Goal: Task Accomplishment & Management: Use online tool/utility

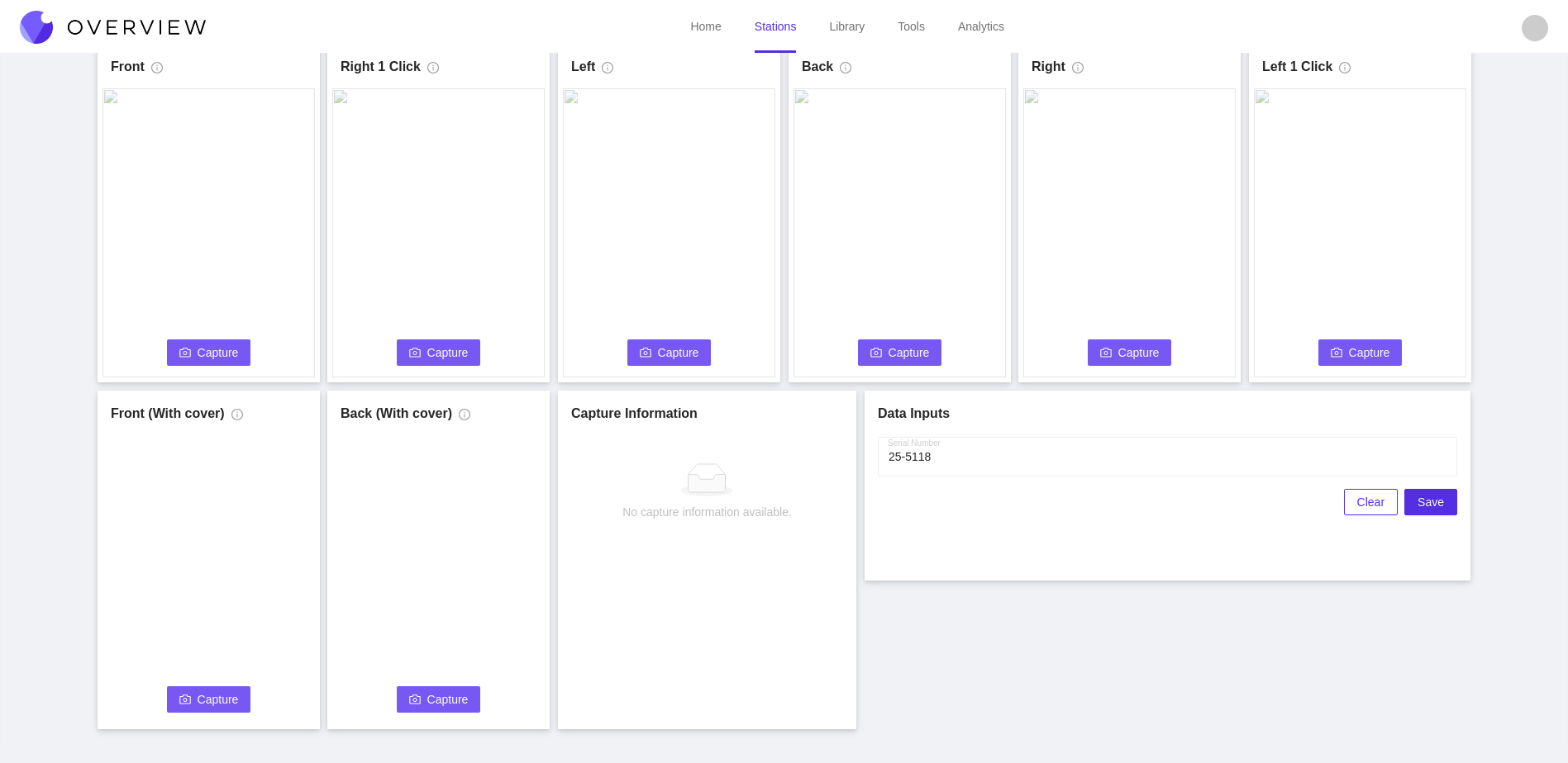
scroll to position [92, 0]
click at [222, 356] on span "Capture" at bounding box center [218, 352] width 42 height 18
click at [317, 387] on div "Front Capture in progress Connecting... Please wait for the camera to connect..…" at bounding box center [784, 386] width 1526 height 685
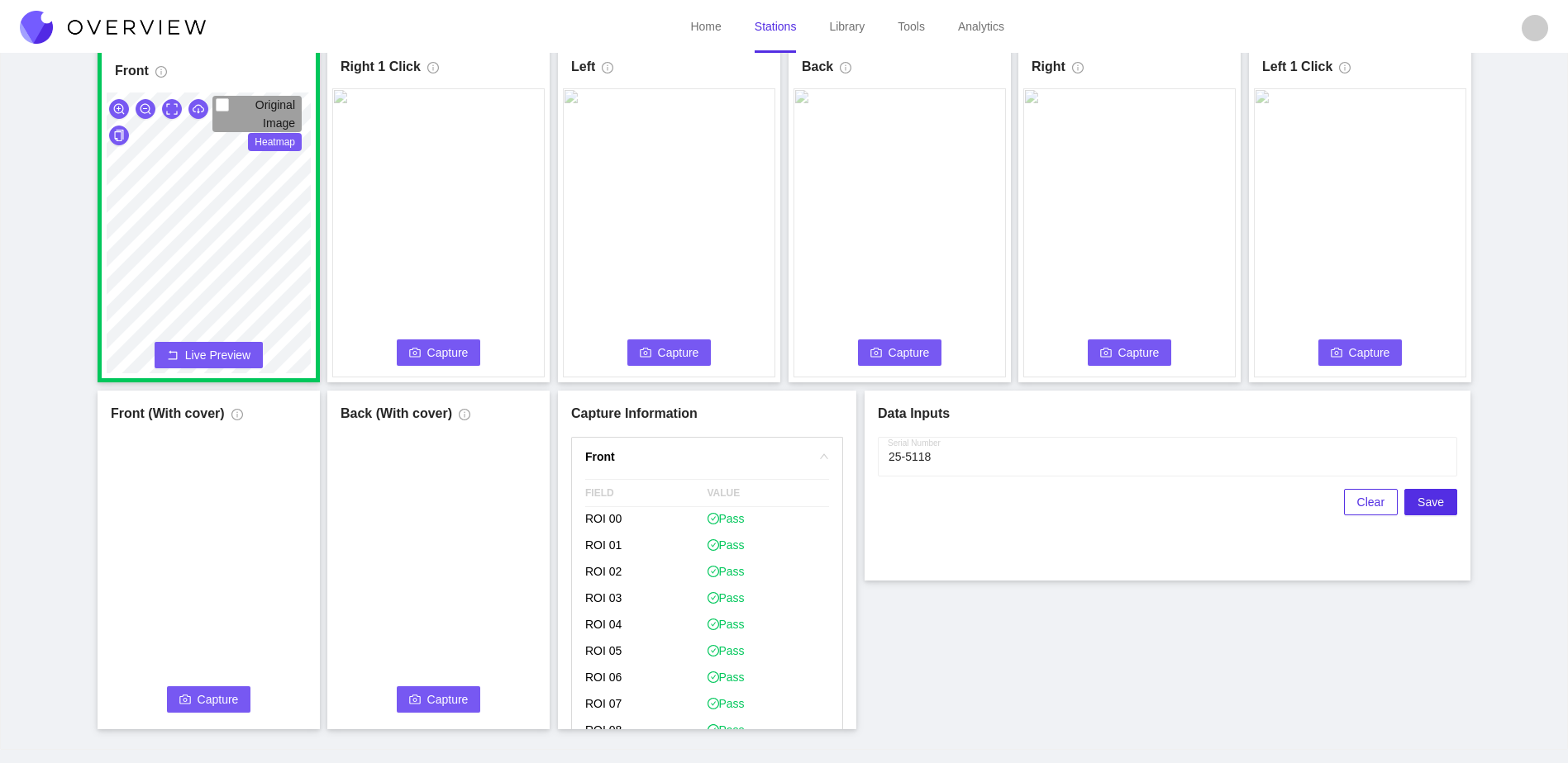
click at [456, 350] on span "Capture" at bounding box center [448, 352] width 42 height 18
click at [681, 355] on span "Capture" at bounding box center [678, 352] width 42 height 18
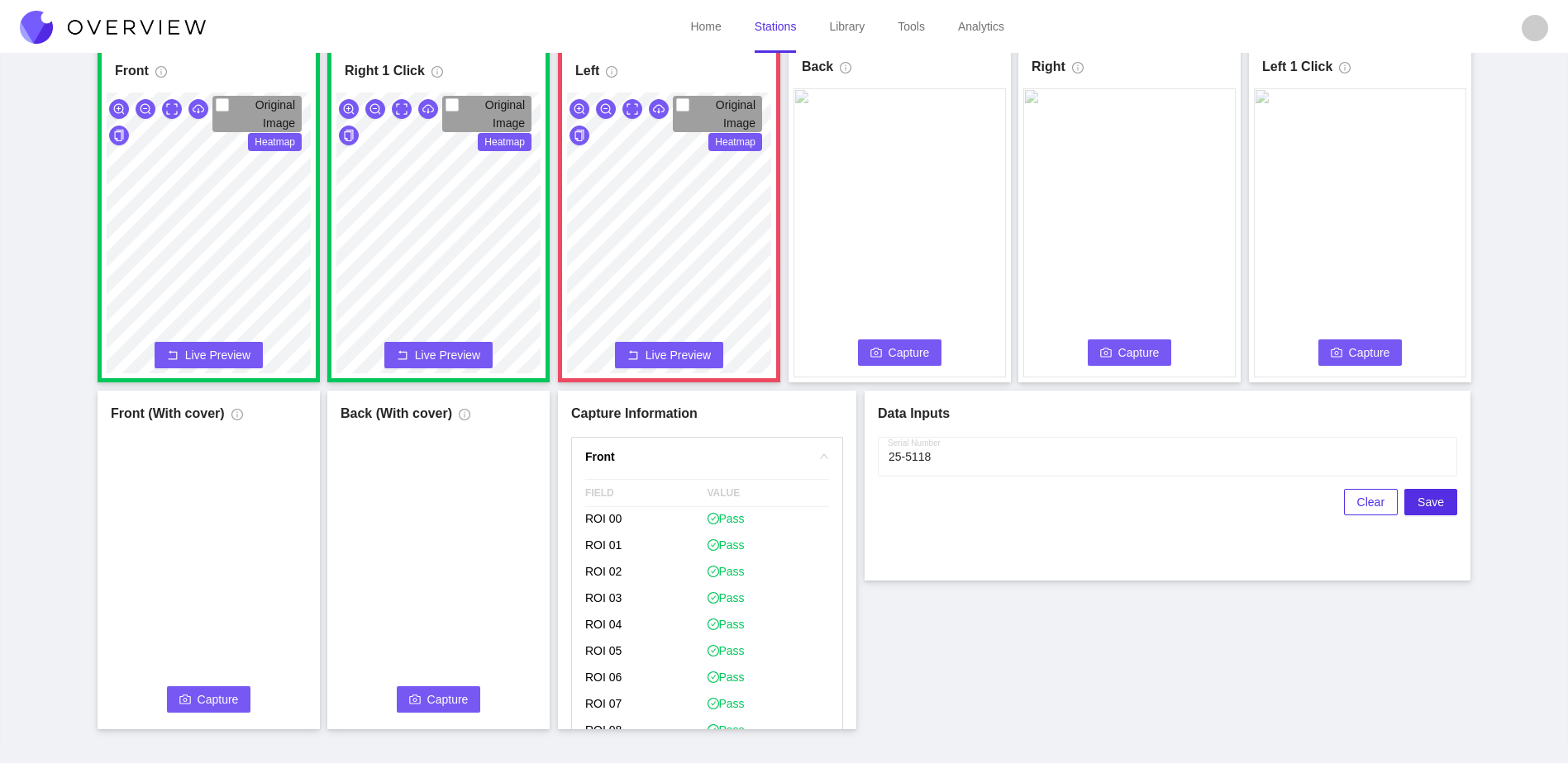
click at [900, 359] on span "Capture" at bounding box center [909, 352] width 42 height 18
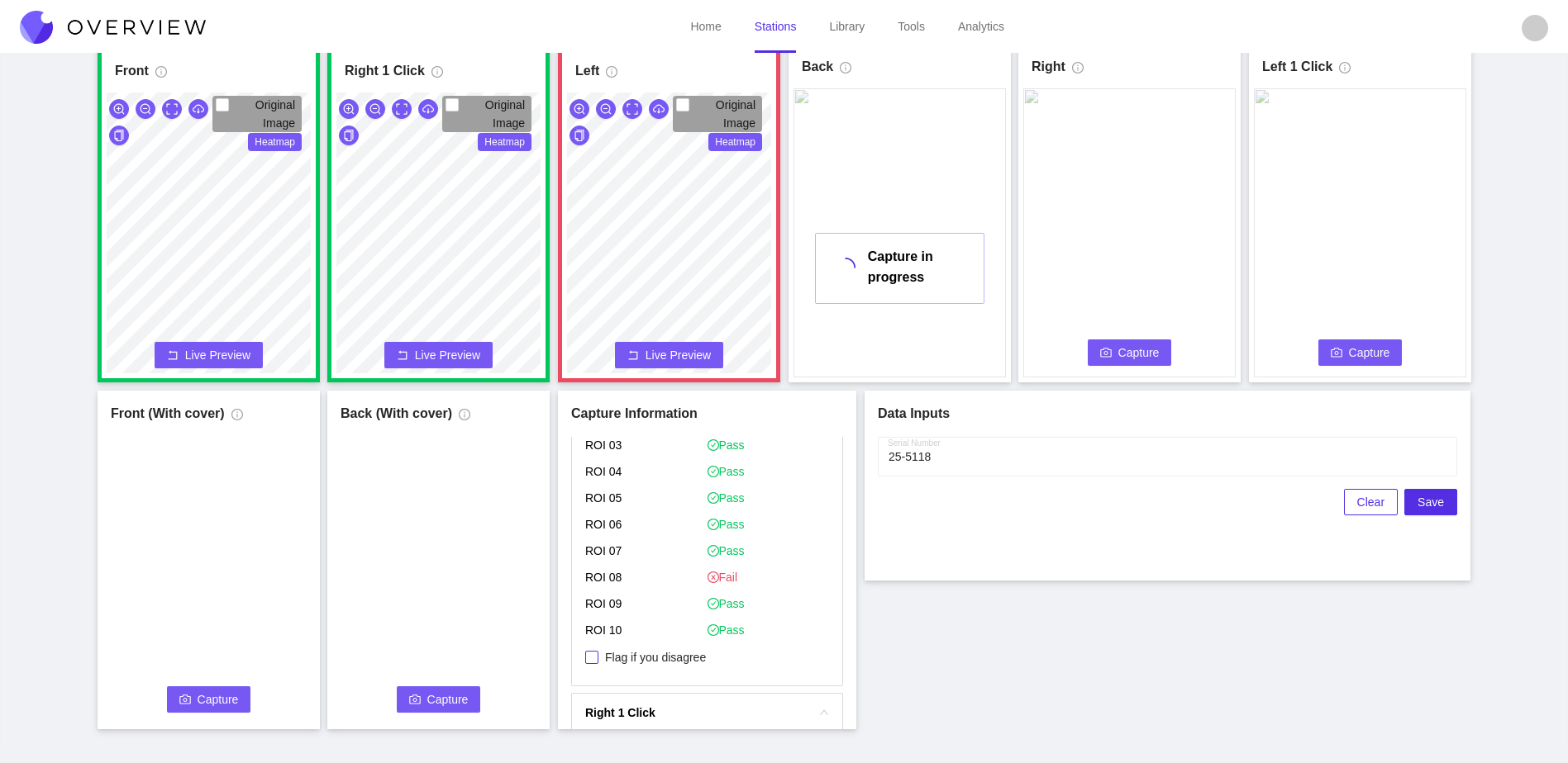
click at [705, 652] on span "Flag if you disagree" at bounding box center [656, 657] width 114 height 16
click at [598, 652] on input "Flag if you disagree" at bounding box center [592, 658] width 14 height 14
checkbox input "true"
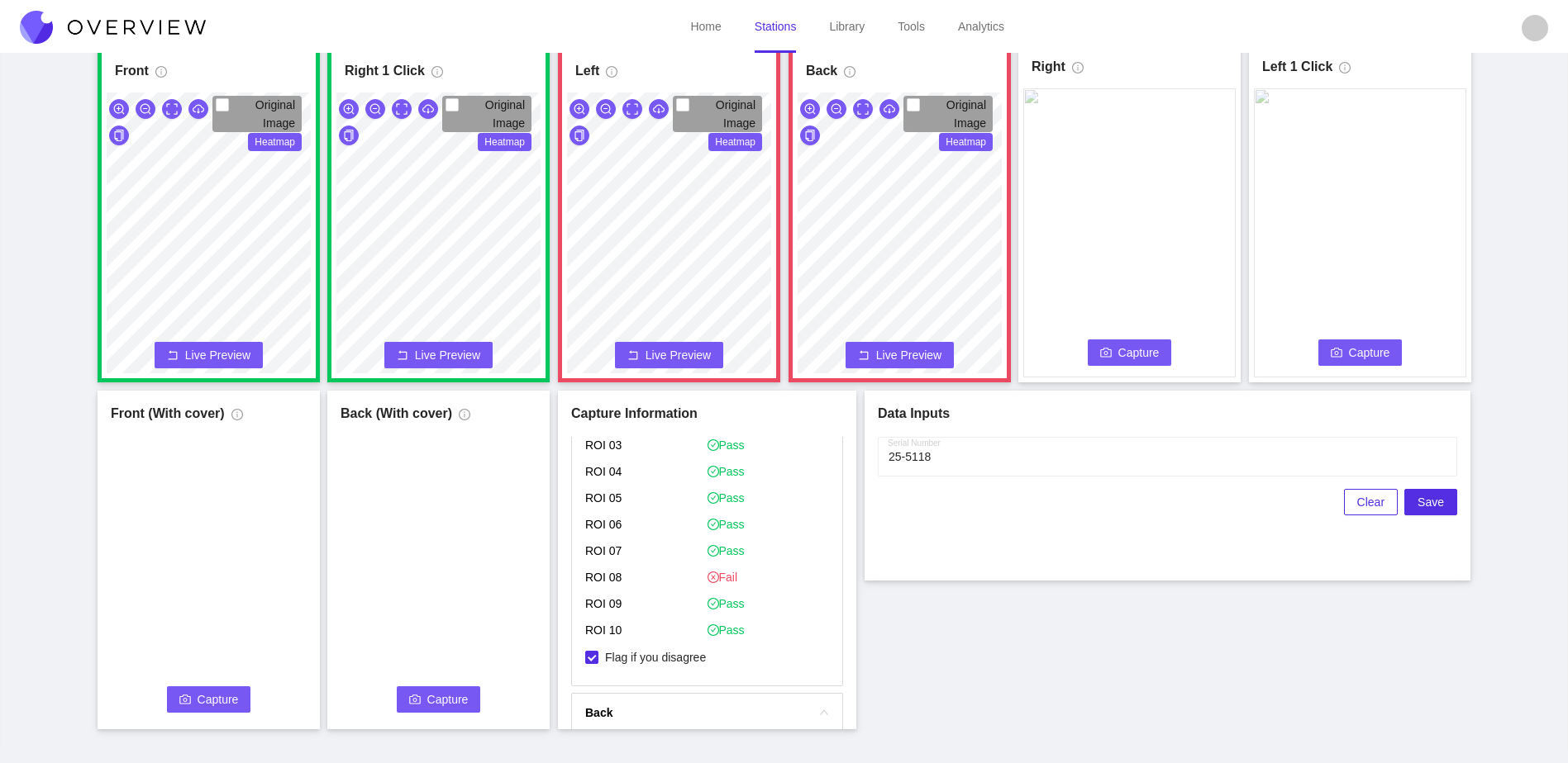
click at [1143, 361] on span "Capture" at bounding box center [1138, 352] width 42 height 18
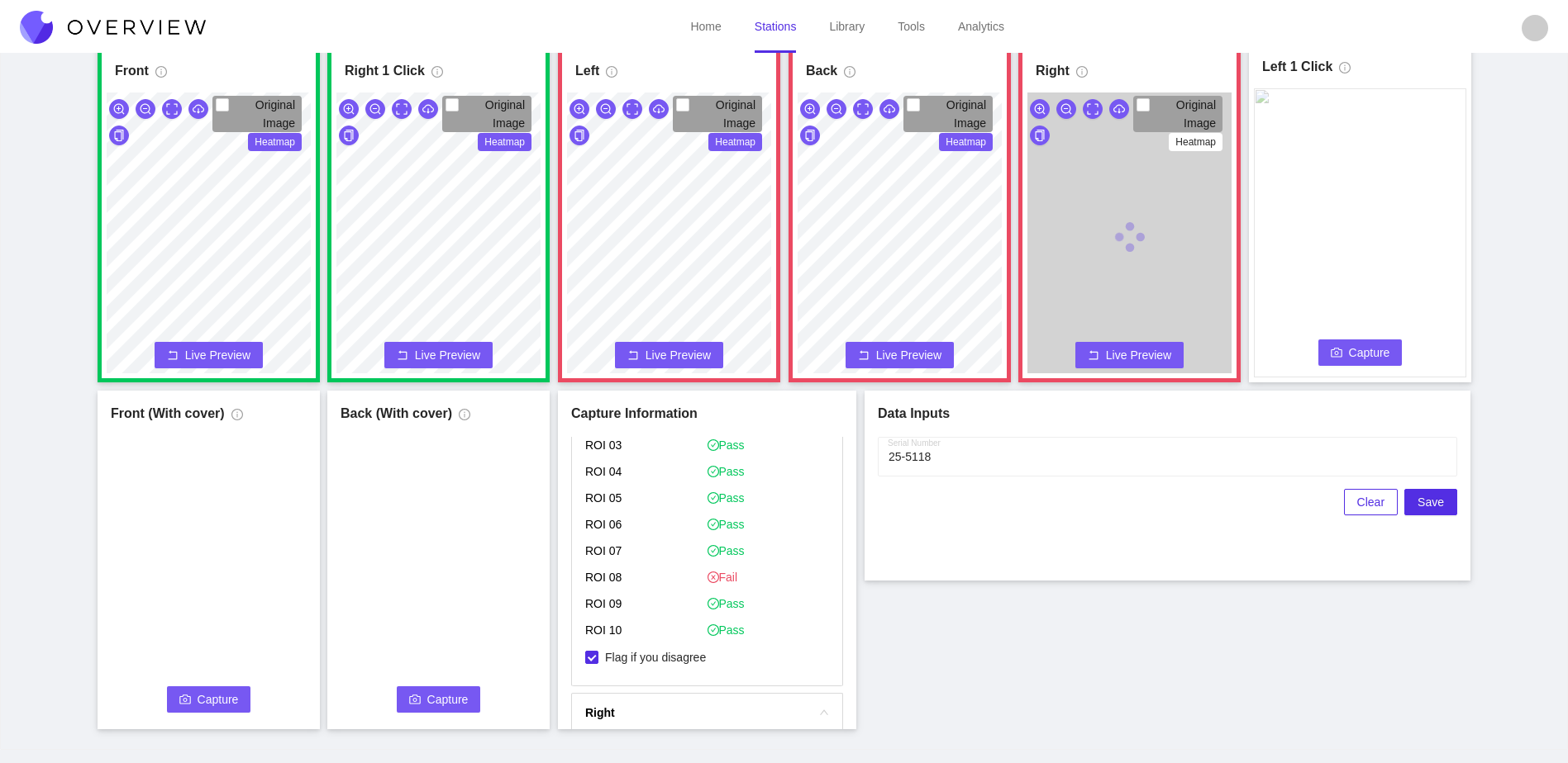
click at [1329, 351] on button "Capture" at bounding box center [1360, 352] width 84 height 26
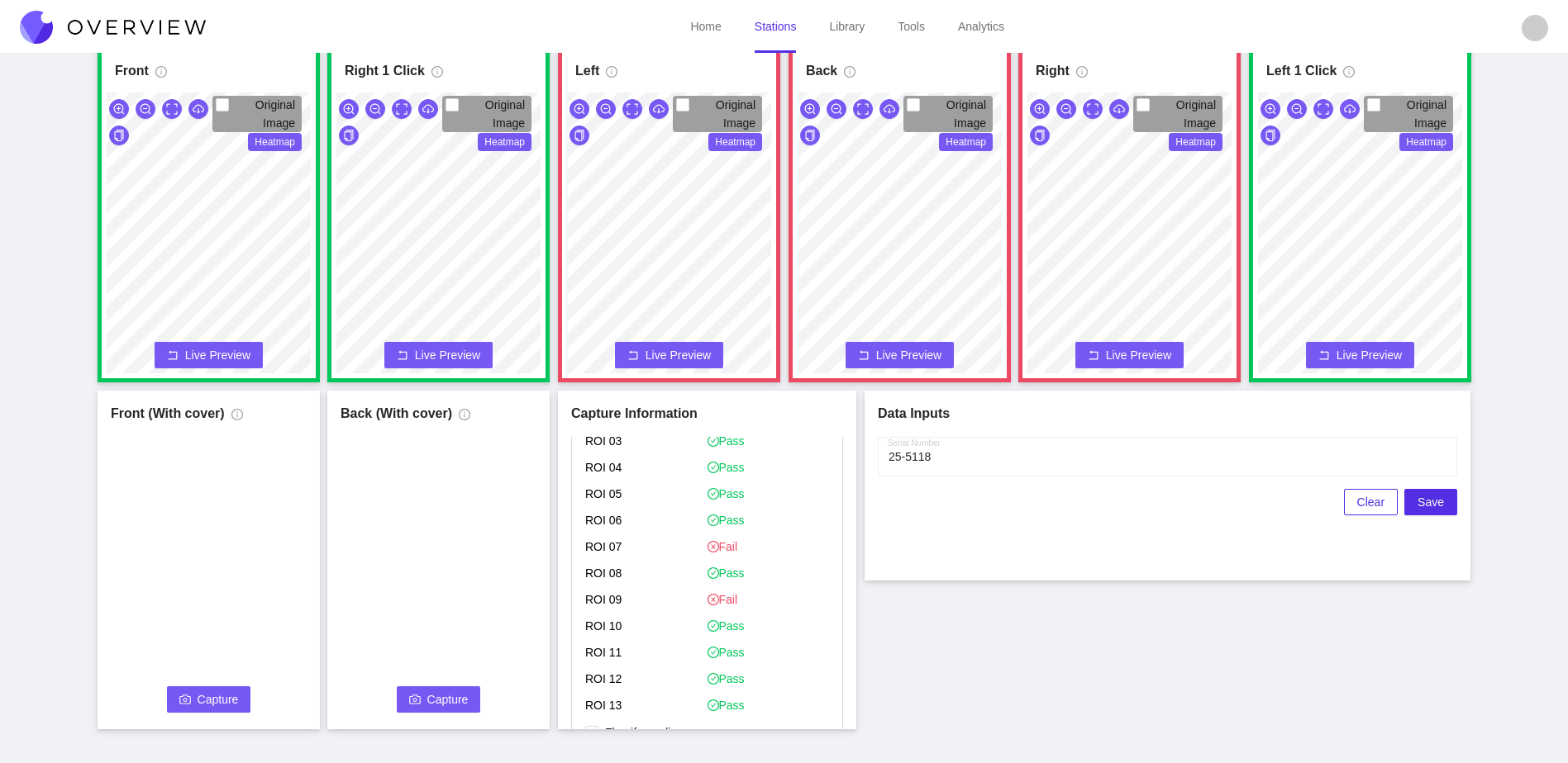
scroll to position [1321, 0]
click at [665, 656] on span "Flag if you disagree" at bounding box center [656, 650] width 114 height 16
click at [598, 656] on input "Flag if you disagree" at bounding box center [592, 651] width 14 height 14
checkbox input "true"
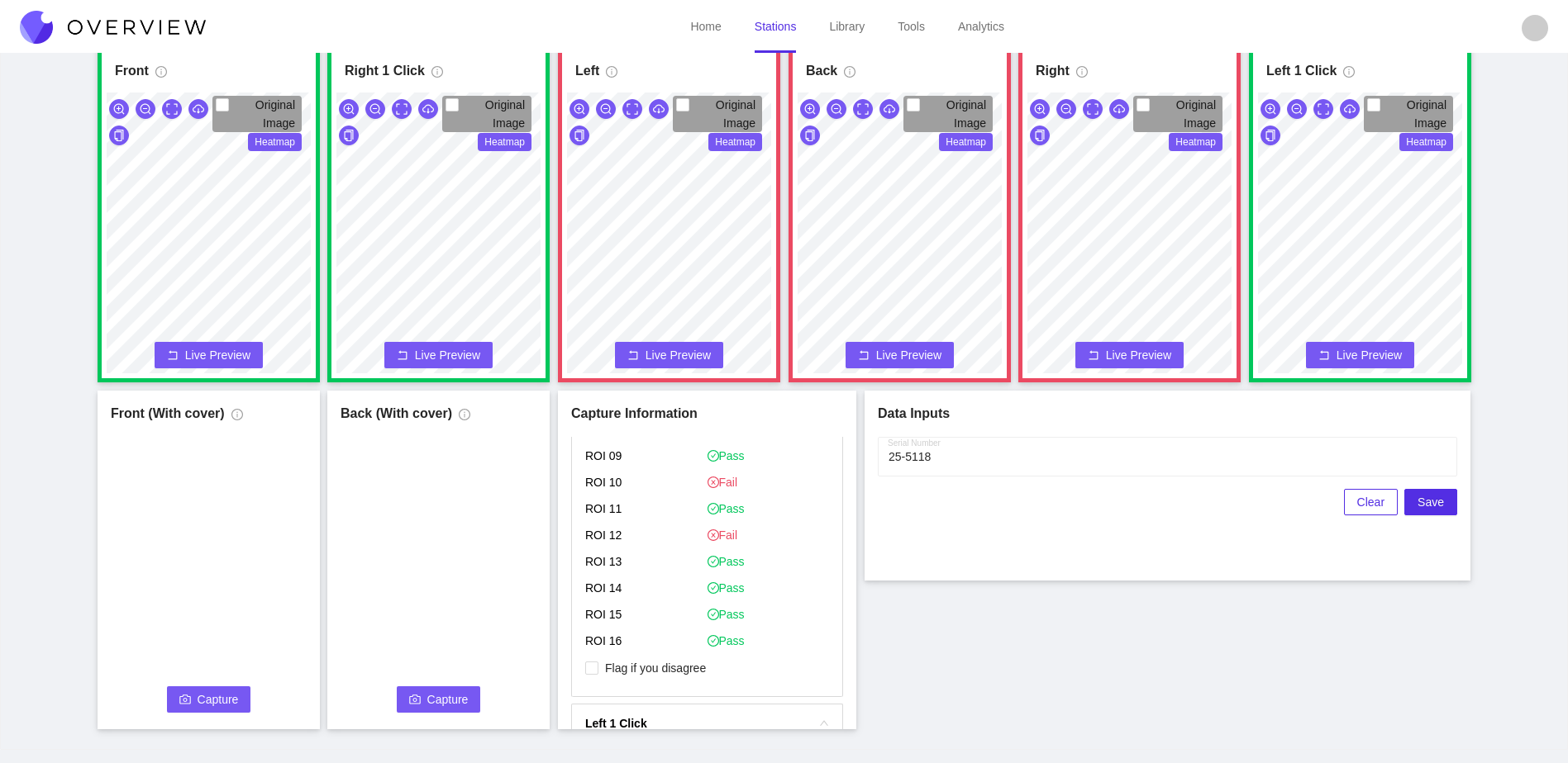
scroll to position [1900, 0]
click at [670, 640] on span "Flag if you disagree" at bounding box center [656, 639] width 114 height 16
click at [598, 640] on input "Flag if you disagree" at bounding box center [592, 640] width 14 height 14
checkbox input "true"
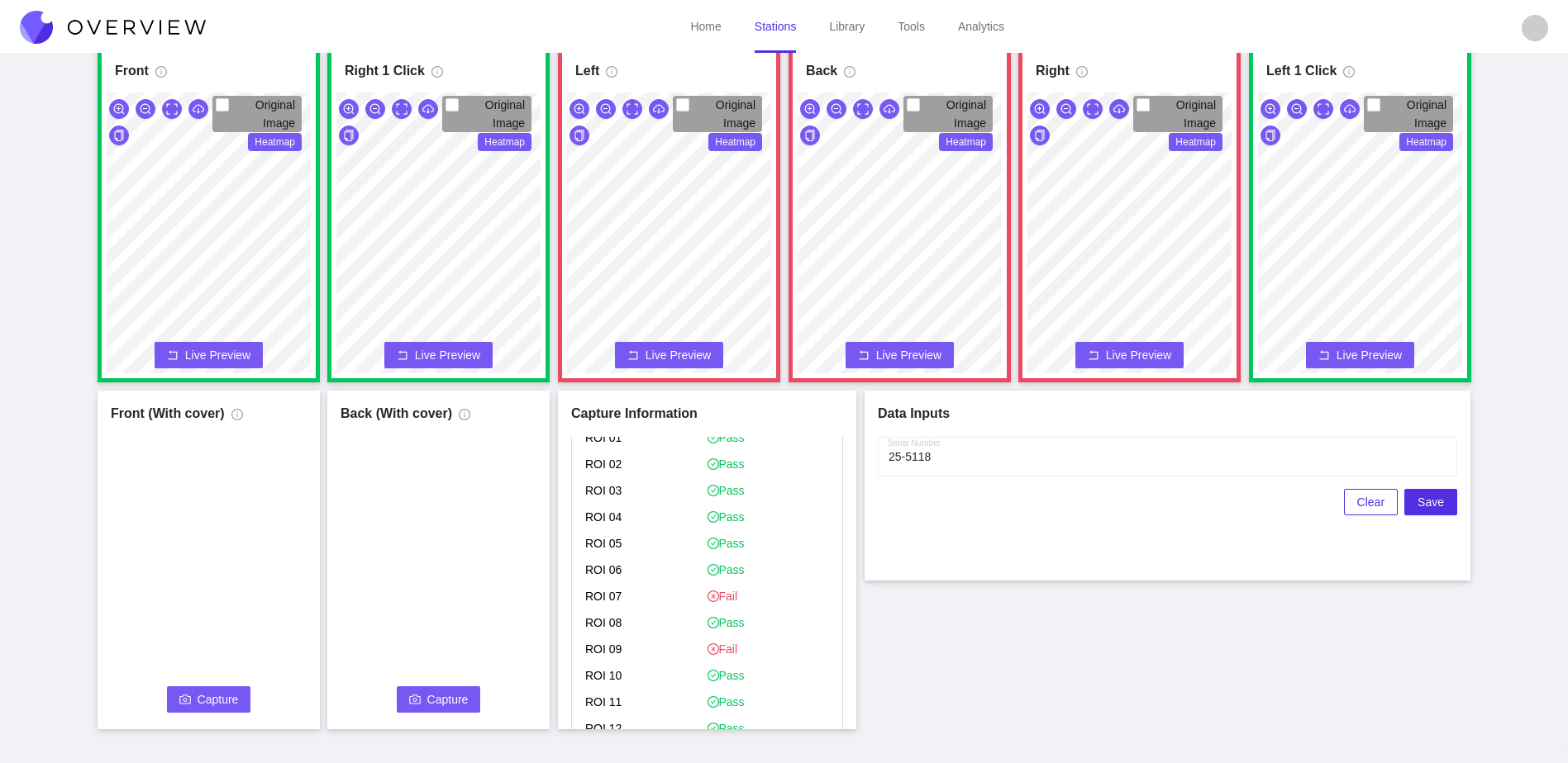
scroll to position [992, 0]
click at [1238, 677] on div "Front Original Image Heatmap Capture Connecting... Please wait for the camera t…" at bounding box center [784, 386] width 1526 height 685
click at [186, 690] on button "Capture" at bounding box center [208, 699] width 84 height 26
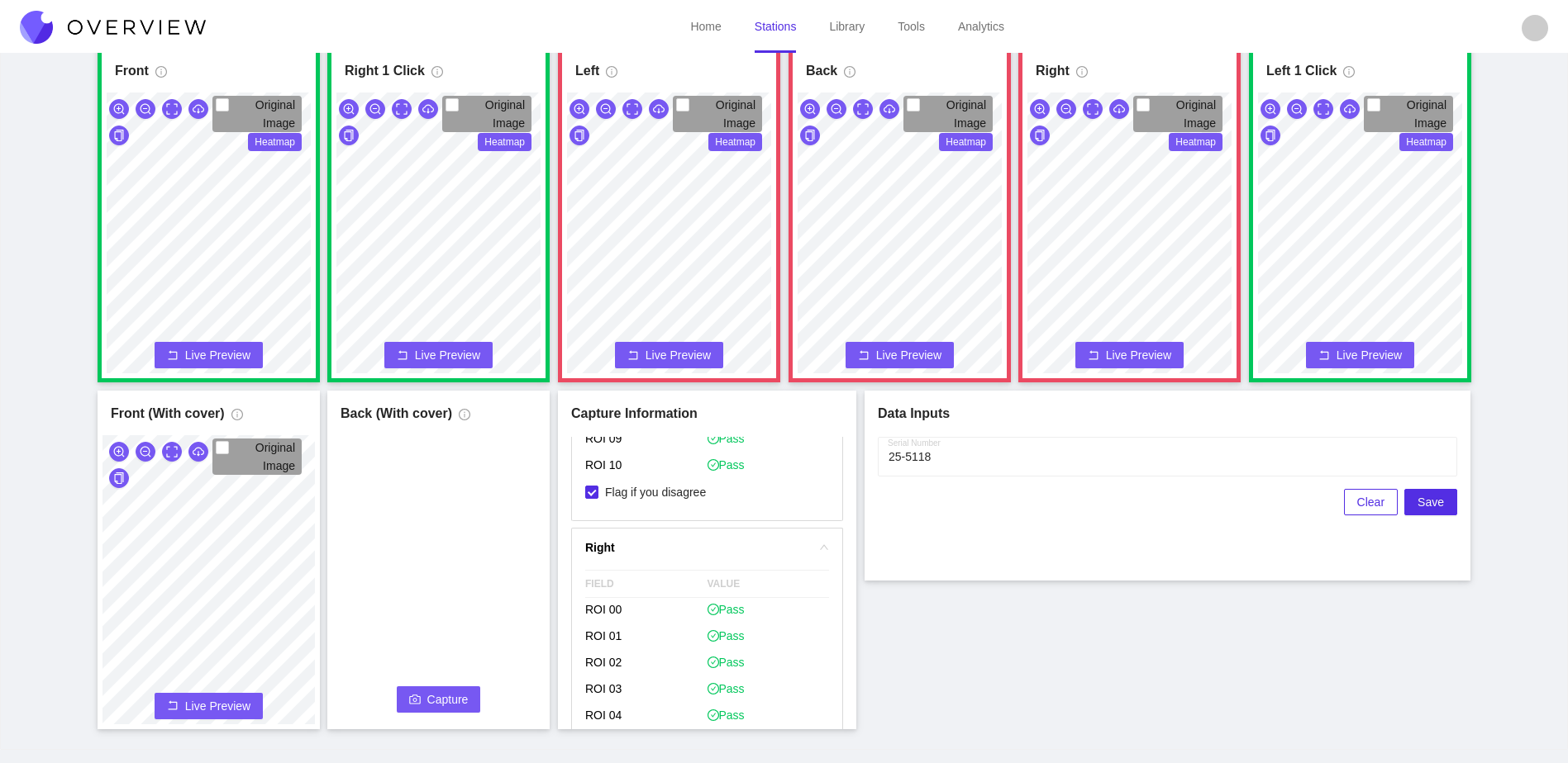
click at [419, 696] on icon "camera" at bounding box center [415, 700] width 12 height 12
